Goal: Task Accomplishment & Management: Use online tool/utility

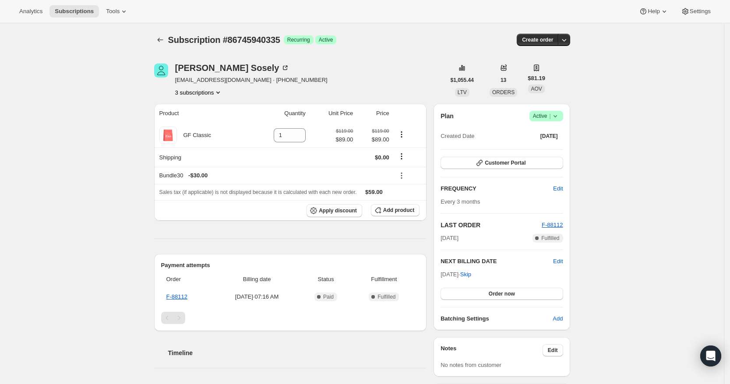
click at [199, 91] on button "3 subscriptions" at bounding box center [199, 92] width 48 height 9
click at [202, 108] on span "80095773039" at bounding box center [187, 109] width 35 height 7
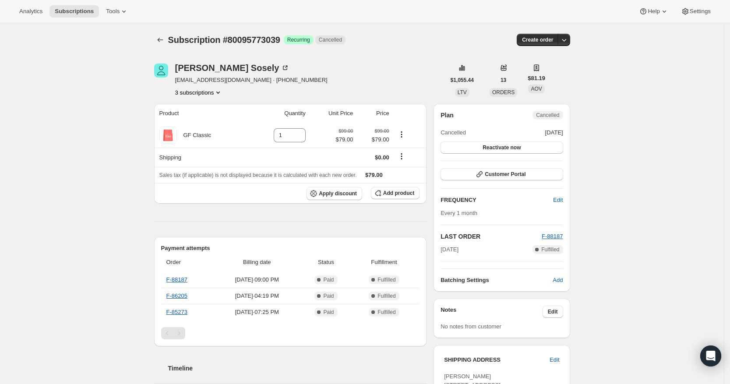
click at [211, 93] on button "3 subscriptions" at bounding box center [199, 92] width 48 height 9
click at [201, 137] on span "9344385122" at bounding box center [186, 138] width 32 height 7
click at [197, 89] on button "3 subscriptions" at bounding box center [199, 92] width 48 height 9
click at [204, 121] on span "86745940335" at bounding box center [189, 123] width 35 height 7
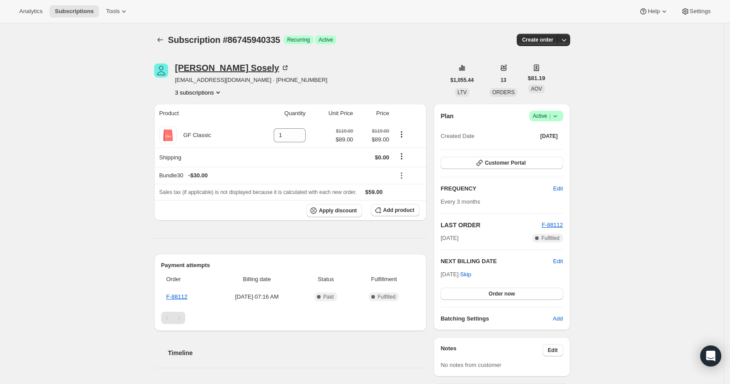
click at [207, 65] on div "[PERSON_NAME]" at bounding box center [232, 67] width 115 height 9
click at [212, 91] on button "3 subscriptions" at bounding box center [199, 92] width 48 height 9
click at [195, 143] on button "9344385122" at bounding box center [200, 138] width 66 height 14
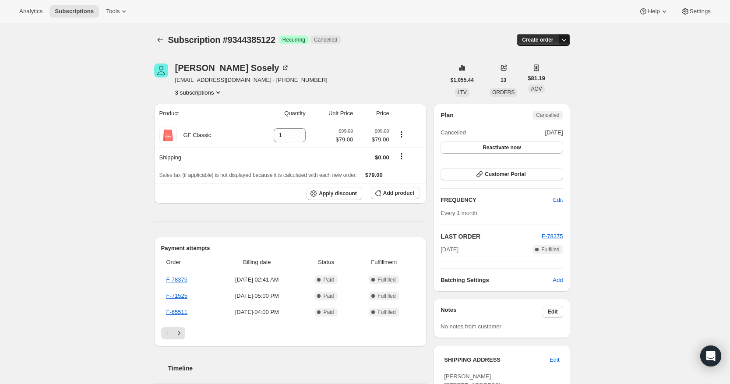
click at [566, 39] on icon "button" at bounding box center [564, 39] width 9 height 9
click at [214, 94] on button "3 subscriptions" at bounding box center [199, 92] width 48 height 9
click at [207, 124] on span "86745940335" at bounding box center [189, 123] width 35 height 7
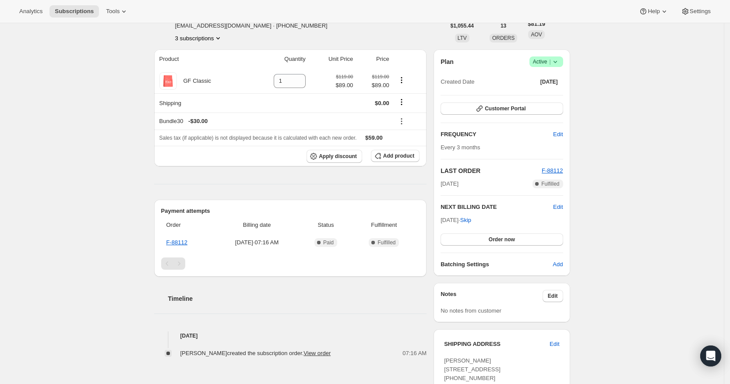
scroll to position [47, 0]
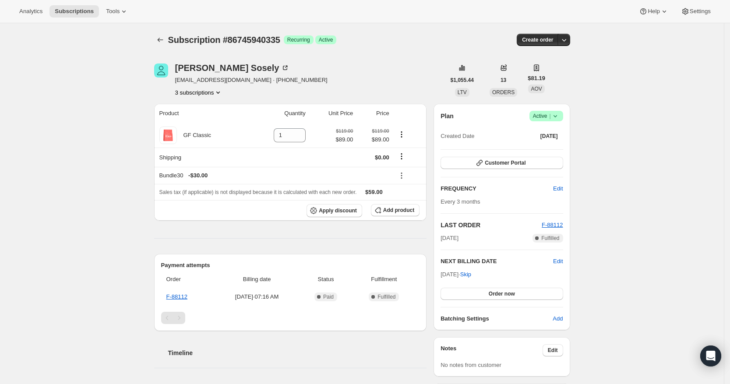
click at [197, 91] on button "3 subscriptions" at bounding box center [199, 92] width 48 height 9
click at [194, 106] on span "80095773039" at bounding box center [187, 109] width 35 height 7
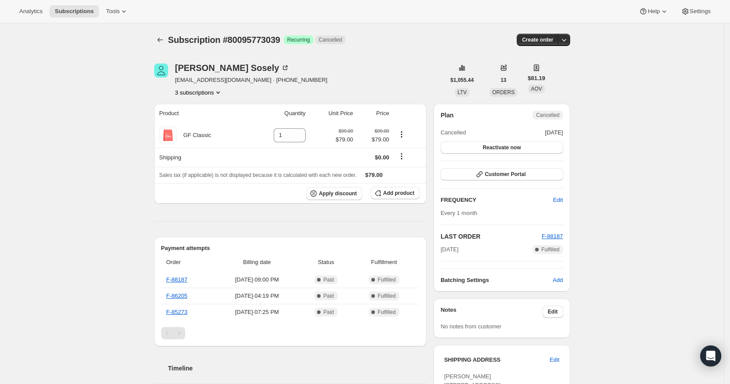
drag, startPoint x: 191, startPoint y: 81, endPoint x: 176, endPoint y: 81, distance: 15.8
click at [176, 81] on div "Ronald Sosely rrronieboy@gmail.com · +19739454042 3 subscriptions" at bounding box center [299, 79] width 291 height 33
drag, startPoint x: 179, startPoint y: 81, endPoint x: 238, endPoint y: 79, distance: 59.1
click at [238, 79] on div "Ronald Sosely rrronieboy@gmail.com · +19739454042 3 subscriptions" at bounding box center [299, 79] width 291 height 33
copy span "rrronieboy@gmail.com"
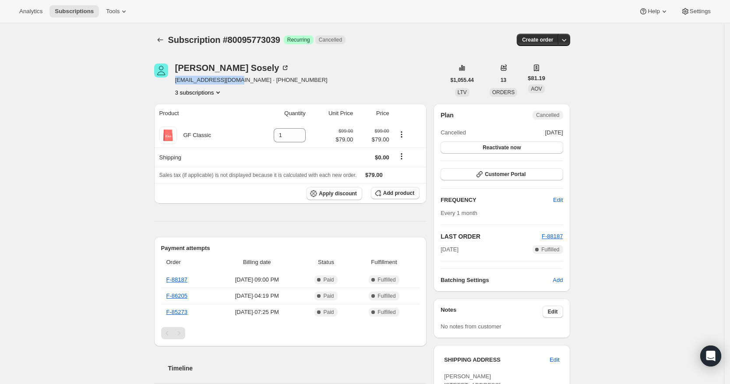
copy span "rrronieboy@gmail.com"
click at [183, 280] on link "F-88187" at bounding box center [176, 279] width 21 height 7
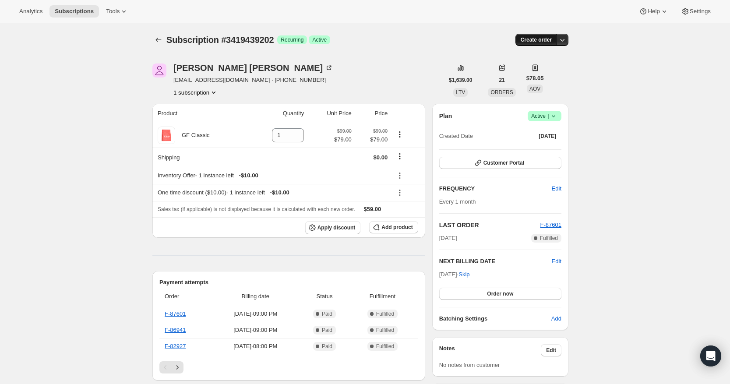
click at [536, 37] on span "Create order" at bounding box center [536, 39] width 31 height 7
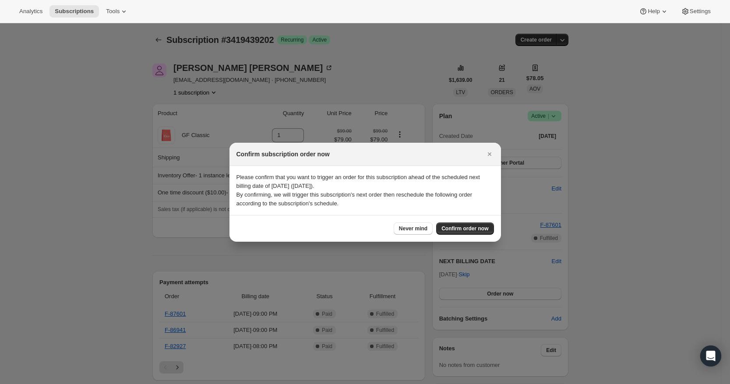
click at [318, 230] on div "Never mind Confirm order now" at bounding box center [364, 228] width 257 height 12
click at [420, 230] on span "Never mind" at bounding box center [413, 228] width 28 height 7
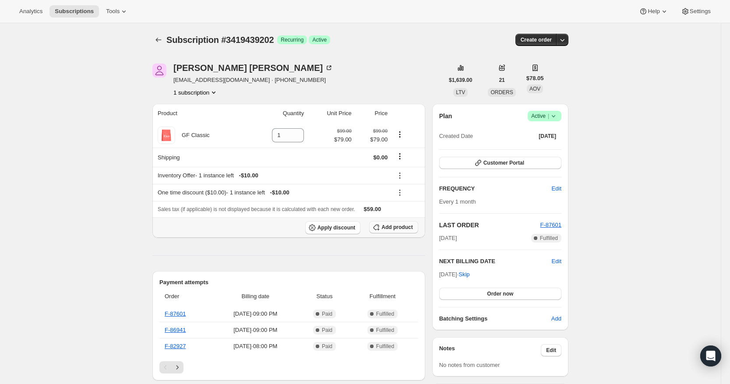
click at [384, 231] on span "Add product" at bounding box center [396, 227] width 31 height 7
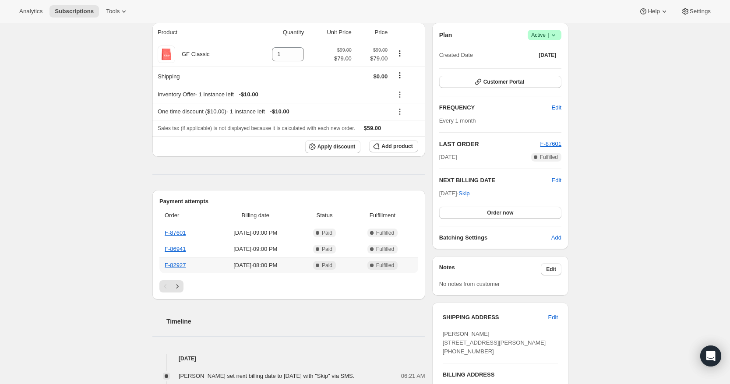
scroll to position [55, 0]
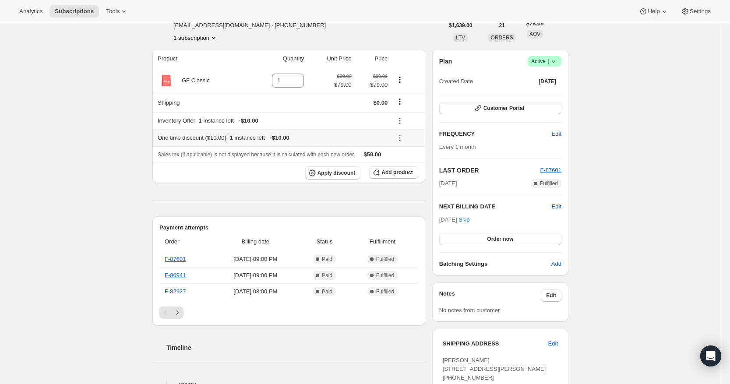
click at [404, 140] on icon at bounding box center [399, 138] width 9 height 9
click at [402, 123] on icon at bounding box center [399, 120] width 9 height 9
click at [404, 106] on icon "Shipping actions" at bounding box center [399, 101] width 9 height 9
click at [403, 103] on icon "Shipping actions" at bounding box center [399, 101] width 9 height 9
click at [489, 235] on button "Order now" at bounding box center [500, 239] width 122 height 12
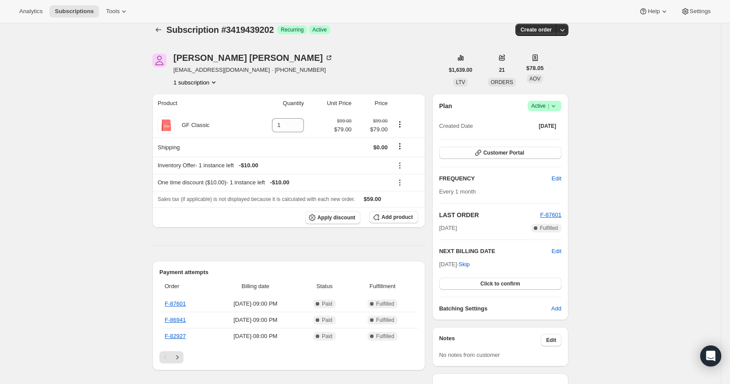
scroll to position [0, 0]
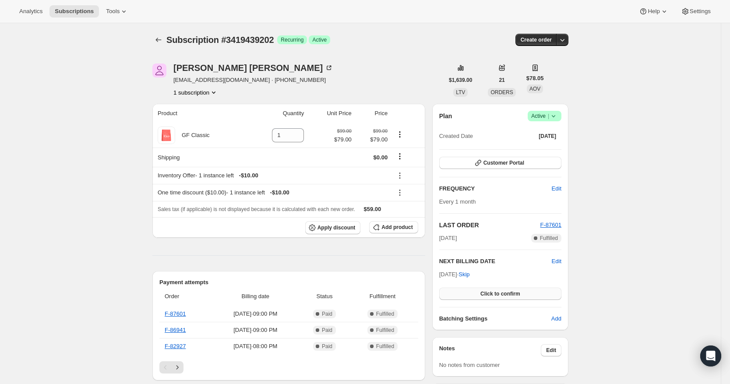
click at [480, 292] on button "Click to confirm" at bounding box center [500, 294] width 122 height 12
click at [604, 308] on div "Subscription #3419439202. This page is ready Subscription #3419439202 Success R…" at bounding box center [360, 382] width 721 height 718
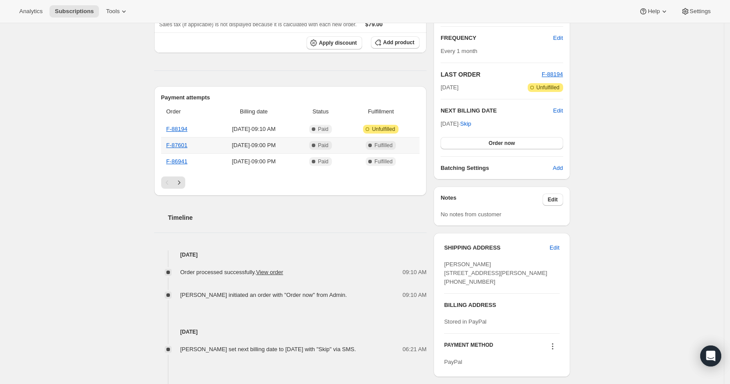
scroll to position [164, 0]
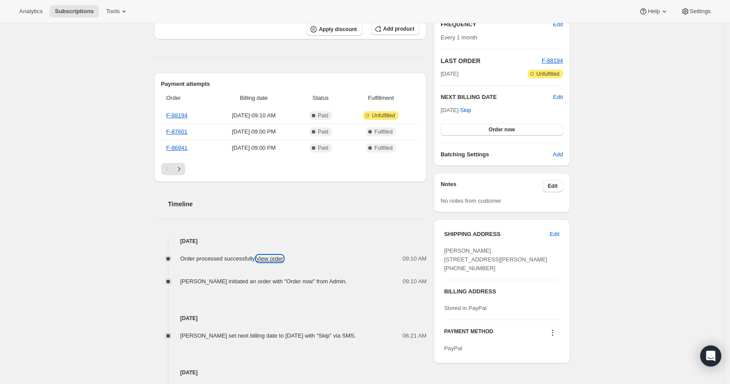
click at [281, 260] on link "View order" at bounding box center [269, 258] width 27 height 7
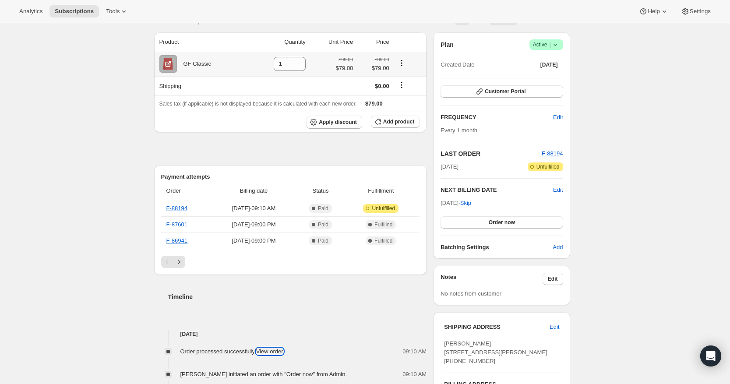
scroll to position [0, 0]
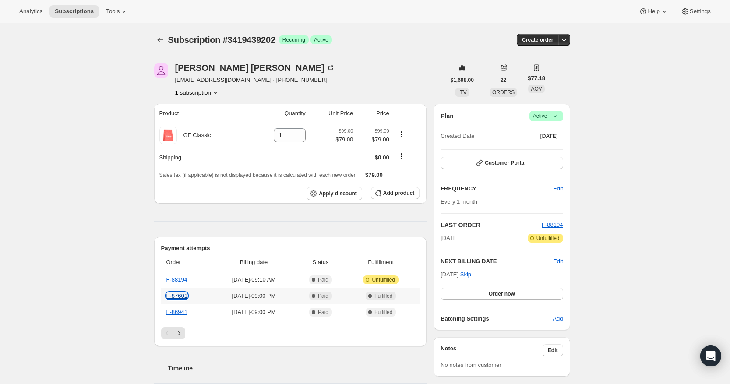
click at [178, 297] on link "F-87601" at bounding box center [176, 296] width 21 height 7
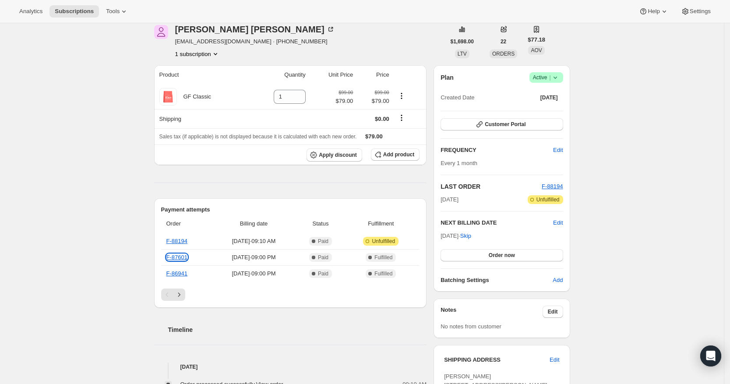
scroll to position [55, 0]
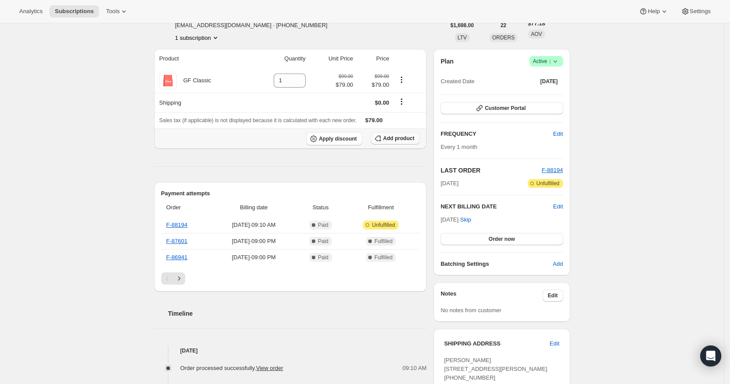
click at [394, 139] on span "Add product" at bounding box center [398, 138] width 31 height 7
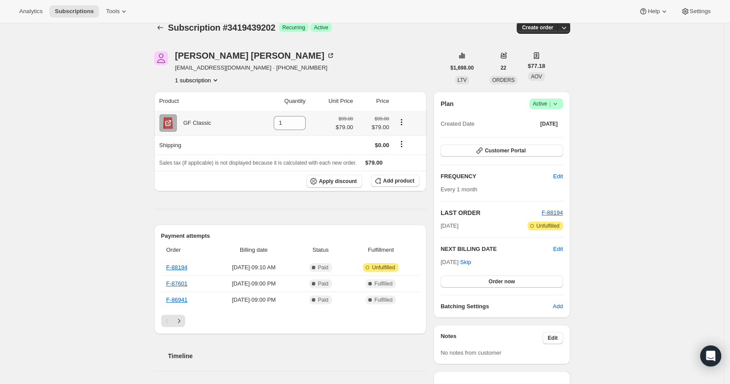
scroll to position [0, 0]
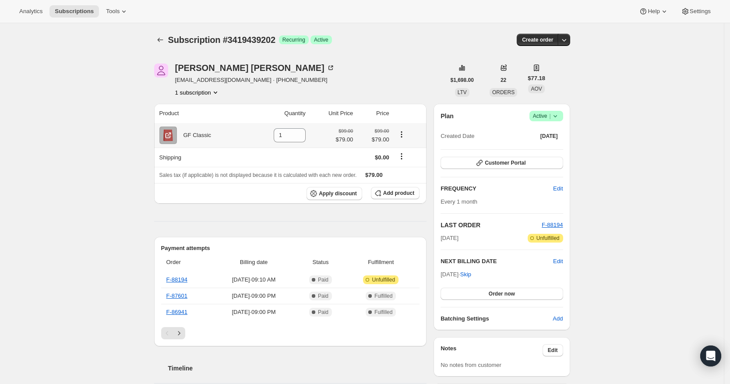
click at [406, 136] on icon "Product actions" at bounding box center [401, 134] width 9 height 9
click at [405, 159] on icon "Shipping actions" at bounding box center [401, 156] width 9 height 9
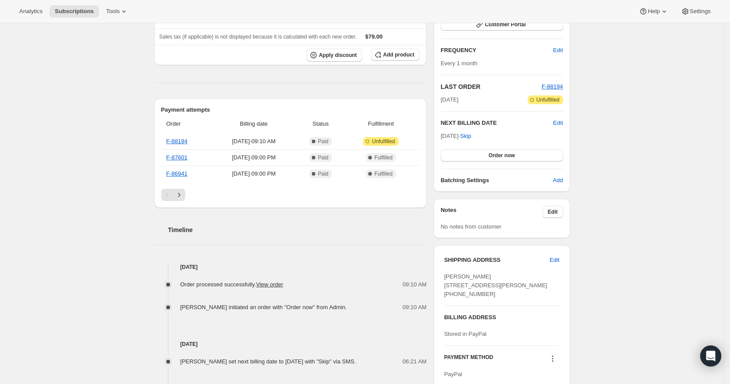
scroll to position [26, 0]
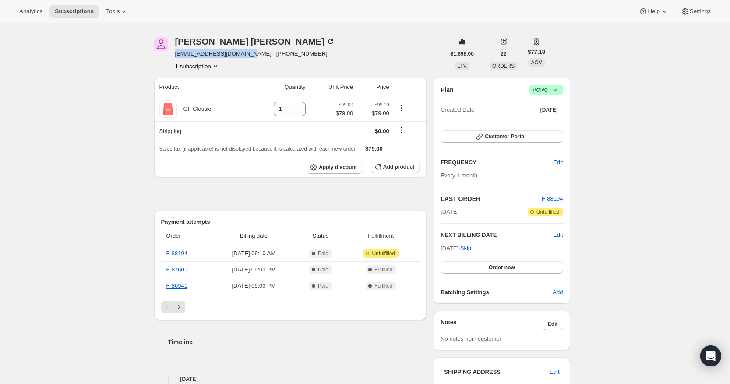
drag, startPoint x: 179, startPoint y: 54, endPoint x: 253, endPoint y: 55, distance: 74.0
click at [253, 55] on span "draconiedanes@gmail.com · +18593299397" at bounding box center [255, 53] width 160 height 9
copy span "draconiedanes@gmail.com"
